Goal: Task Accomplishment & Management: Manage account settings

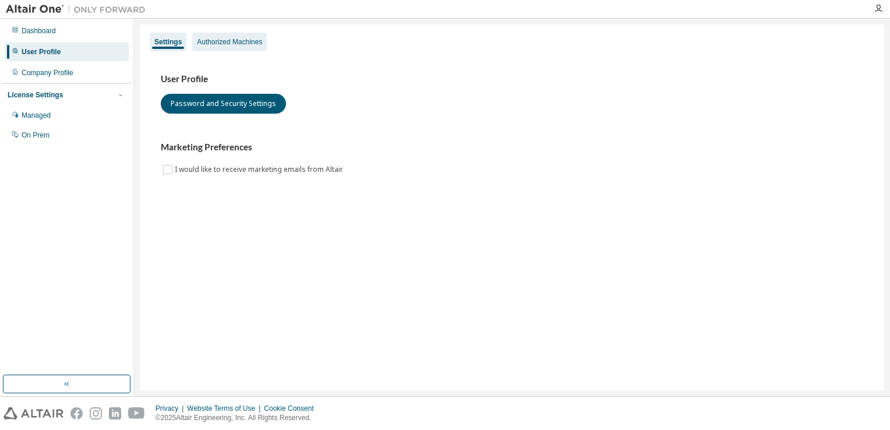
click at [242, 43] on div "Authorized Machines" at bounding box center [229, 41] width 65 height 9
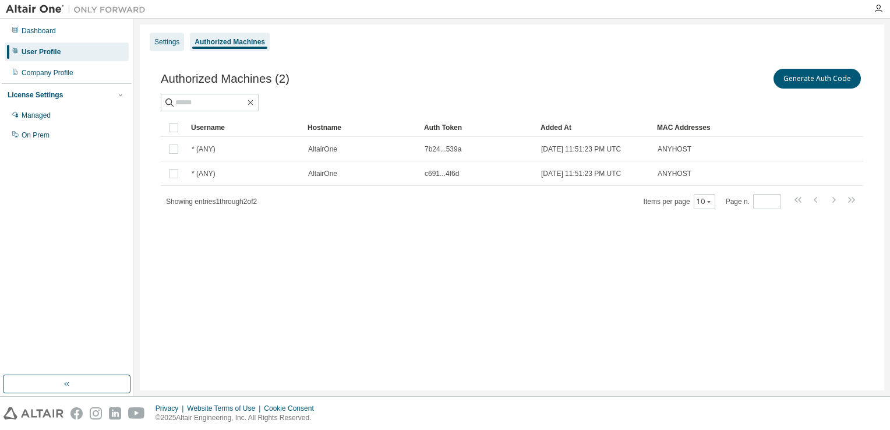
click at [168, 41] on div "Settings" at bounding box center [166, 41] width 25 height 9
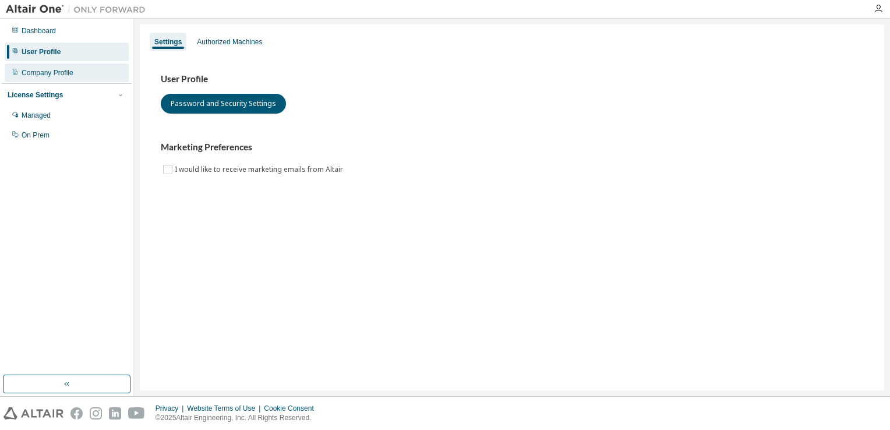
click at [72, 76] on div "Company Profile" at bounding box center [48, 72] width 52 height 9
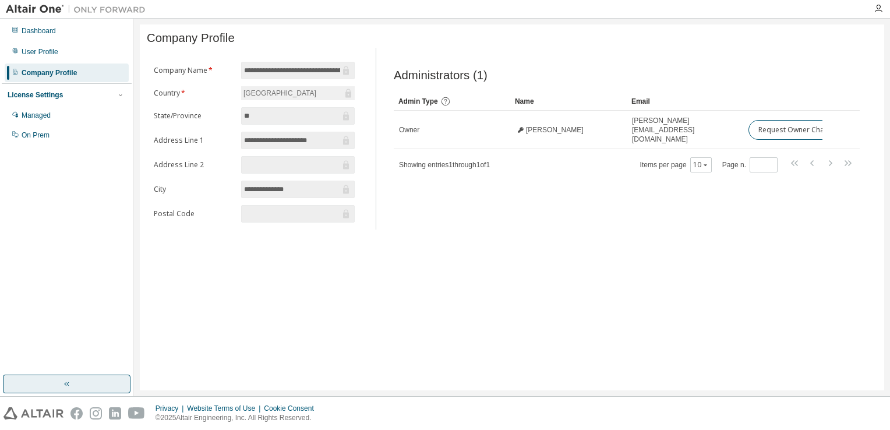
click at [63, 386] on icon "button" at bounding box center [66, 383] width 9 height 9
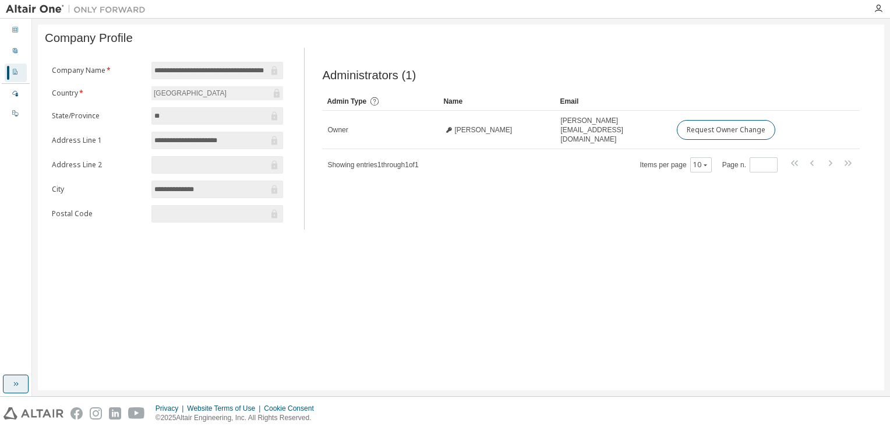
click at [25, 381] on button "button" at bounding box center [16, 384] width 26 height 19
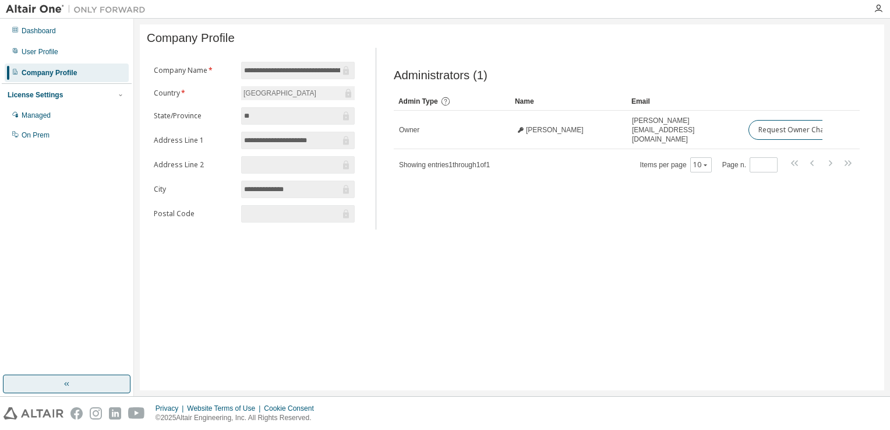
click at [25, 381] on button "button" at bounding box center [67, 384] width 128 height 19
